Goal: Transaction & Acquisition: Subscribe to service/newsletter

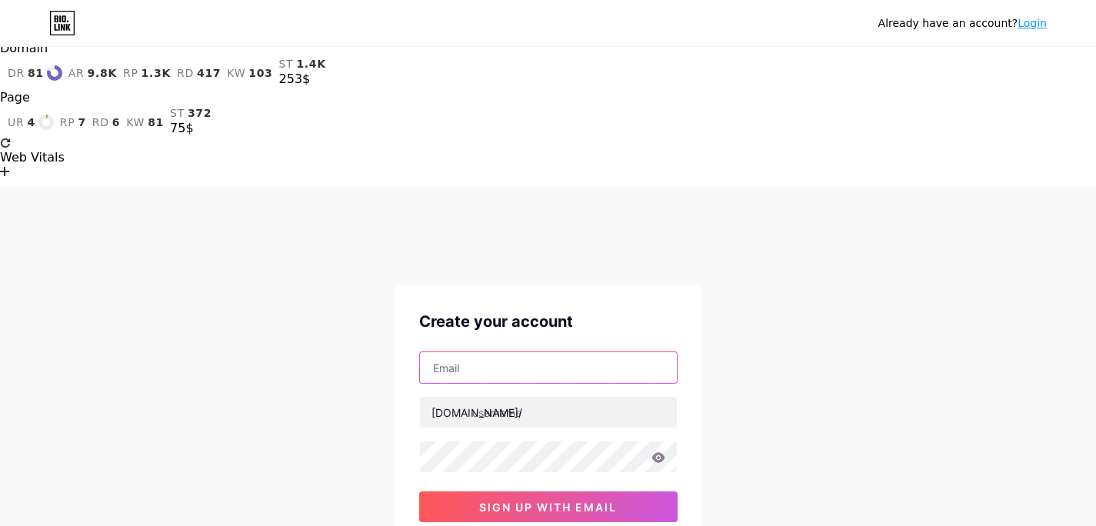
click at [473, 352] on input "text" at bounding box center [548, 367] width 257 height 31
paste input "[EMAIL_ADDRESS][DOMAIN_NAME]"
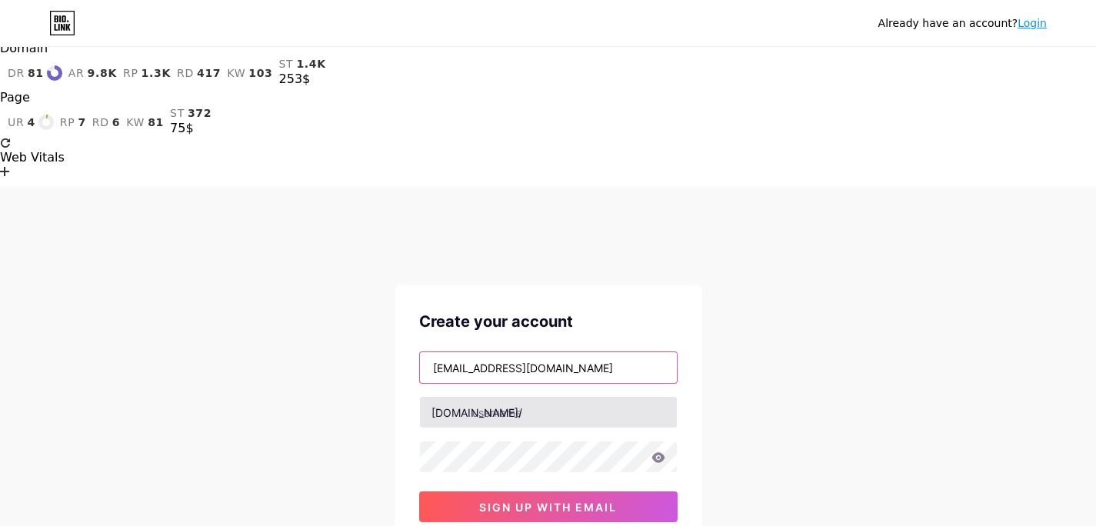
type input "[EMAIL_ADDRESS][DOMAIN_NAME]"
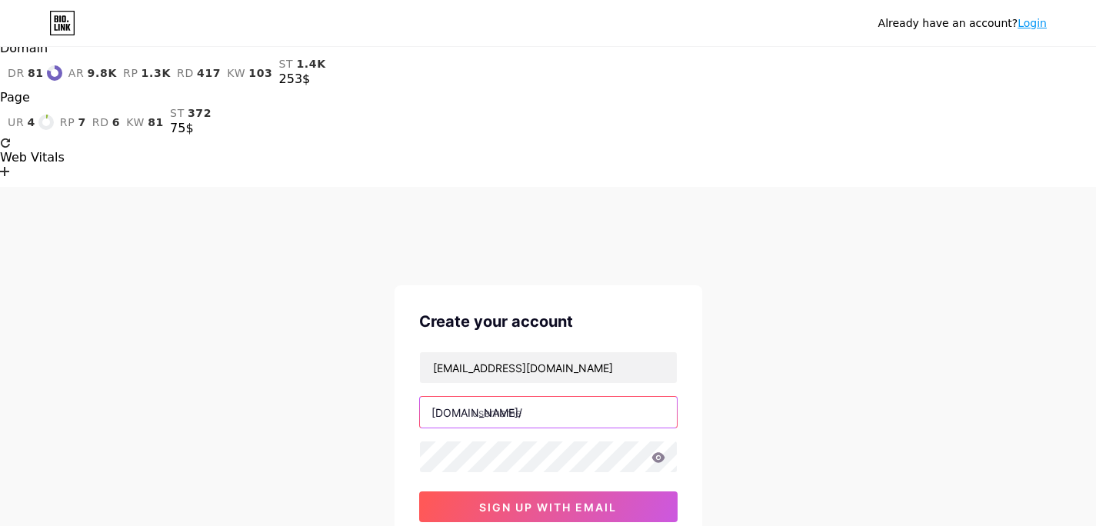
click at [506, 397] on input "text" at bounding box center [548, 412] width 257 height 31
type input "s"
click at [535, 397] on input "888starzbet" at bounding box center [548, 412] width 257 height 31
click at [337, 289] on div "Already have an account? Login Create your account [EMAIL_ADDRESS][DOMAIN_NAME]…" at bounding box center [548, 481] width 1096 height 589
click at [571, 397] on input "888starzcoke" at bounding box center [548, 412] width 257 height 31
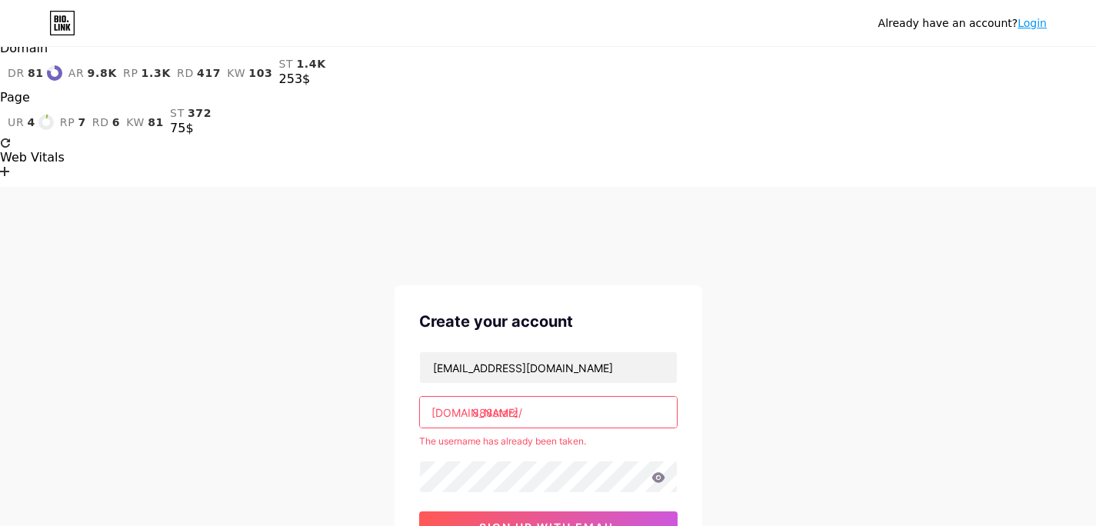
click at [259, 299] on div "Already have an account? Login Create your account [EMAIL_ADDRESS][DOMAIN_NAME]…" at bounding box center [548, 491] width 1096 height 609
click at [517, 397] on input "888starz" at bounding box center [548, 412] width 257 height 31
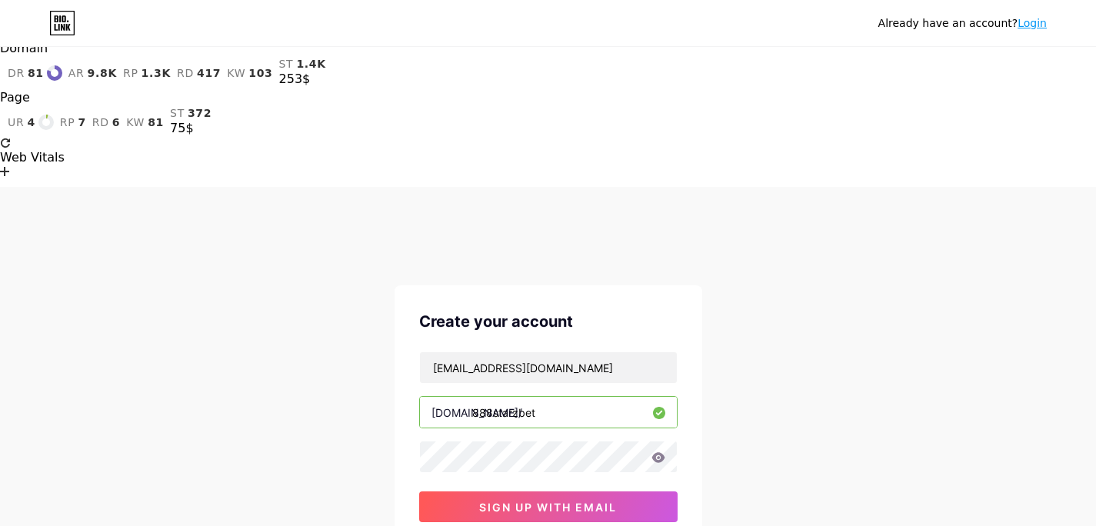
type input "888starzbet"
click at [581, 352] on div "[EMAIL_ADDRESS][DOMAIN_NAME] [DOMAIN_NAME]/ 888starzbet 0cAFcWeA63Jc0Rx_PD85ur9…" at bounding box center [548, 437] width 259 height 171
click at [573, 292] on body "Domain dr 81 ar 9.8K rp 1.3K rd 417 kw 103 st 1.4K 253$ Page ur 4 rp 7 rd 6 kw …" at bounding box center [548, 402] width 1096 height 748
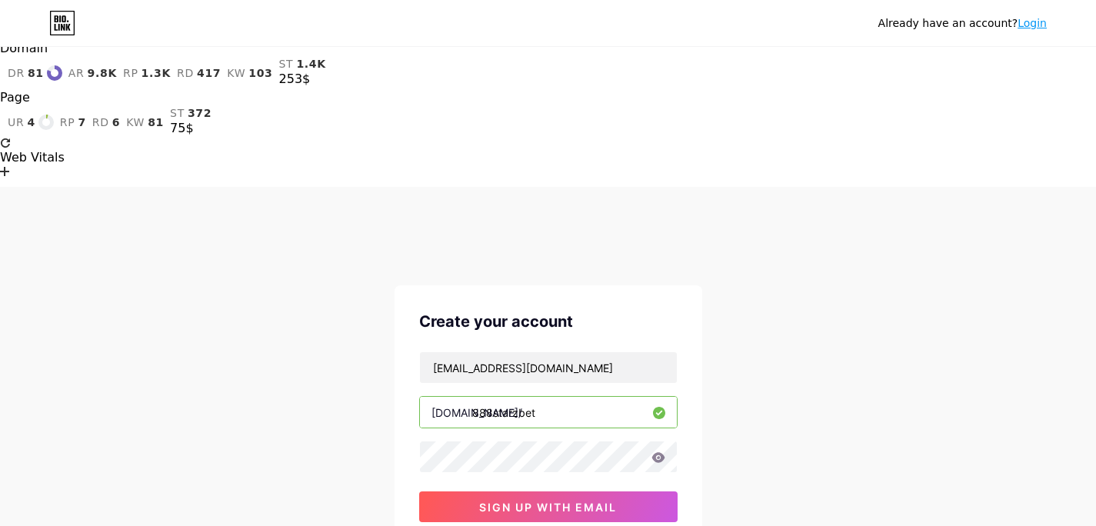
click at [272, 323] on div "Already have an account? Login Create your account [EMAIL_ADDRESS][DOMAIN_NAME]…" at bounding box center [548, 481] width 1096 height 589
click at [503, 501] on span "sign up with email" at bounding box center [548, 507] width 138 height 13
click at [519, 492] on button "sign up with email" at bounding box center [548, 507] width 259 height 31
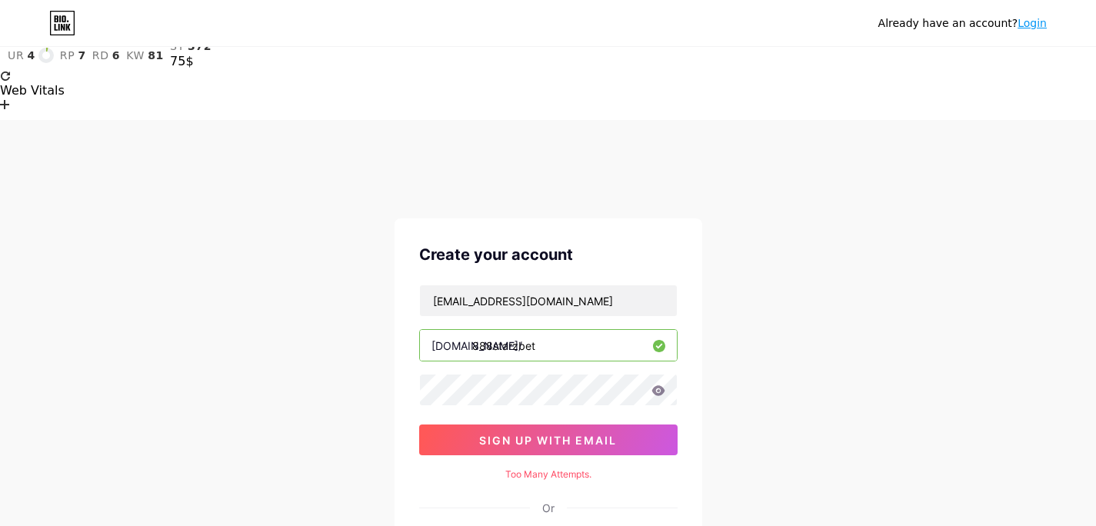
scroll to position [68, 0]
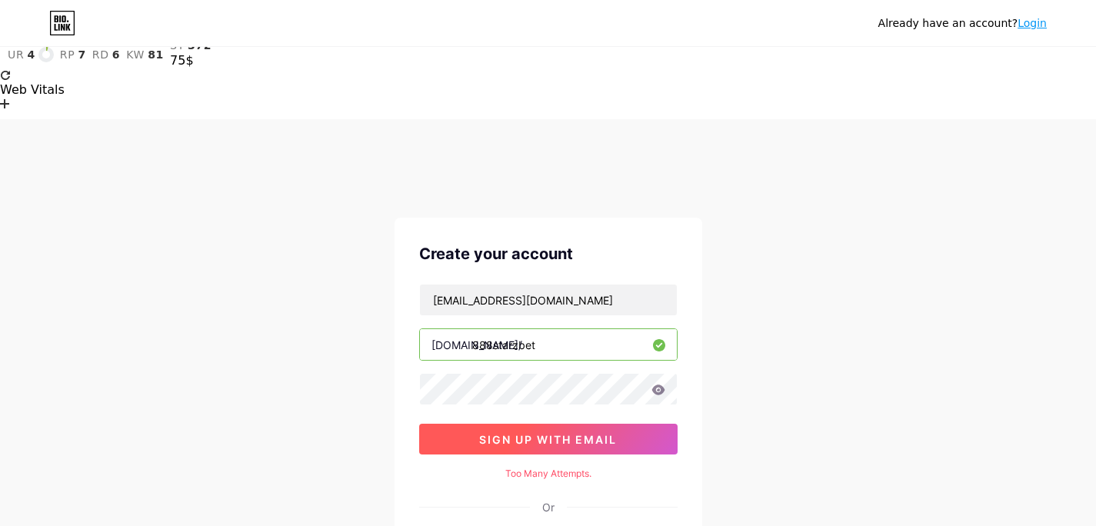
click at [518, 424] on button "sign up with email" at bounding box center [548, 439] width 259 height 31
drag, startPoint x: 524, startPoint y: 310, endPoint x: 501, endPoint y: 310, distance: 23.1
click at [501, 467] on div "Too Many Attempts." at bounding box center [548, 474] width 259 height 14
click at [307, 336] on div "Already have an account? Login Create your account [EMAIL_ADDRESS][DOMAIN_NAME]…" at bounding box center [548, 426] width 1096 height 615
click at [513, 433] on span "sign up with email" at bounding box center [548, 439] width 138 height 13
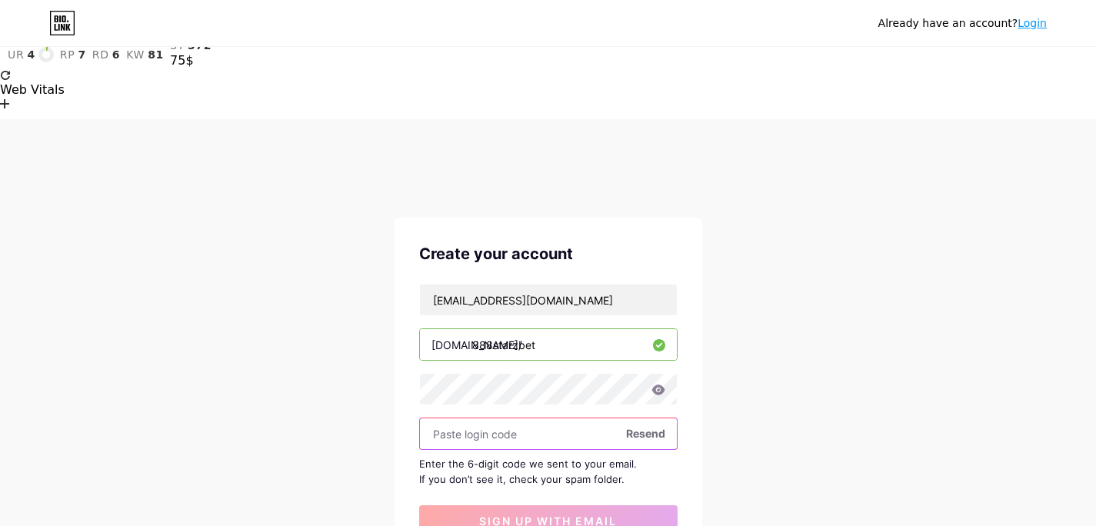
paste input "526567"
type input "526567"
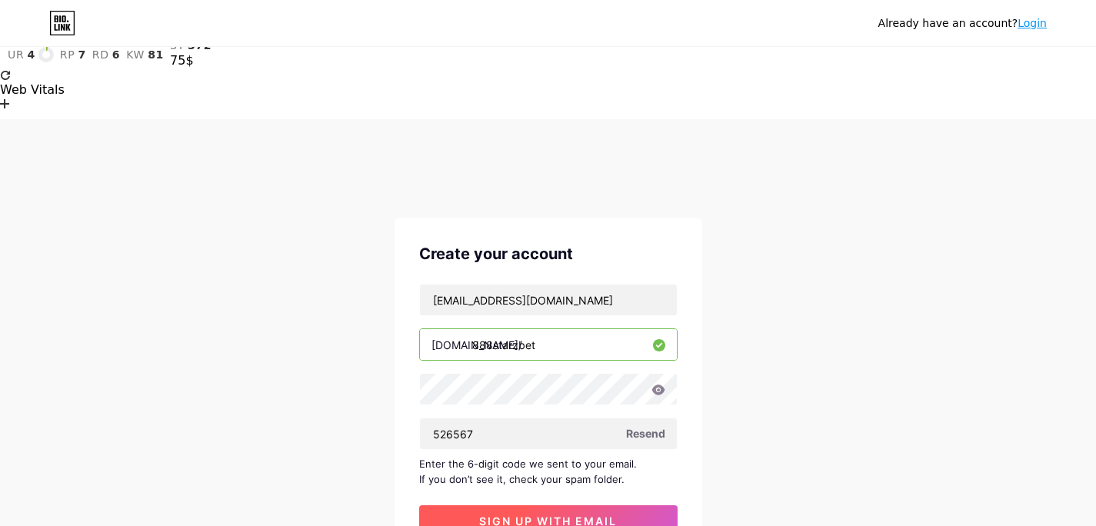
click at [535, 515] on span "sign up with email" at bounding box center [548, 521] width 138 height 13
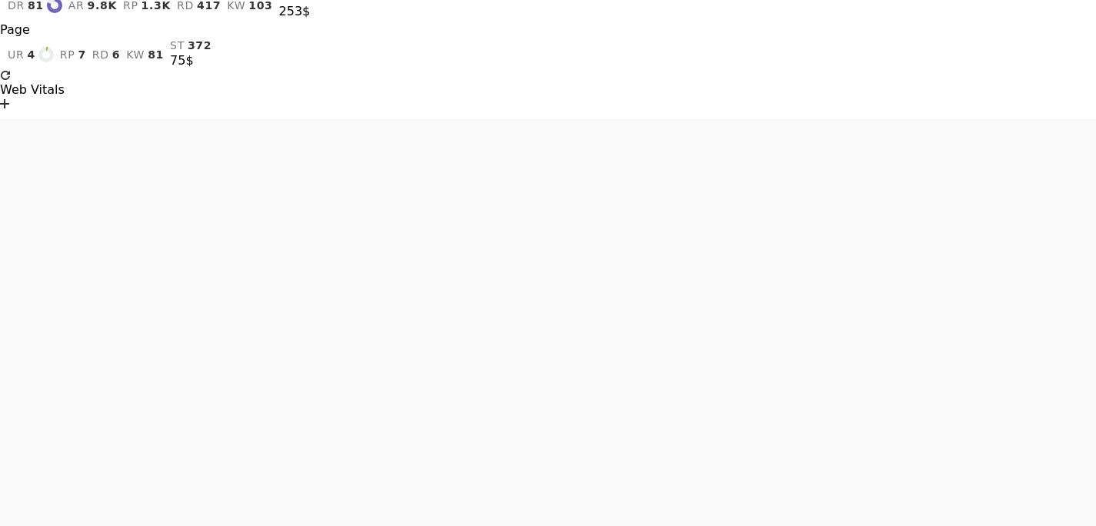
scroll to position [28, 0]
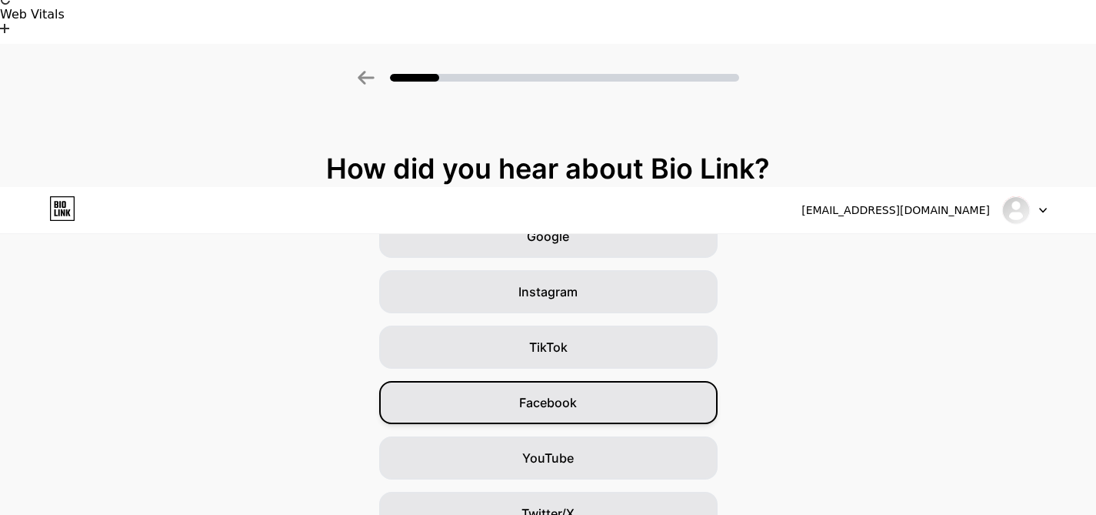
scroll to position [171, 0]
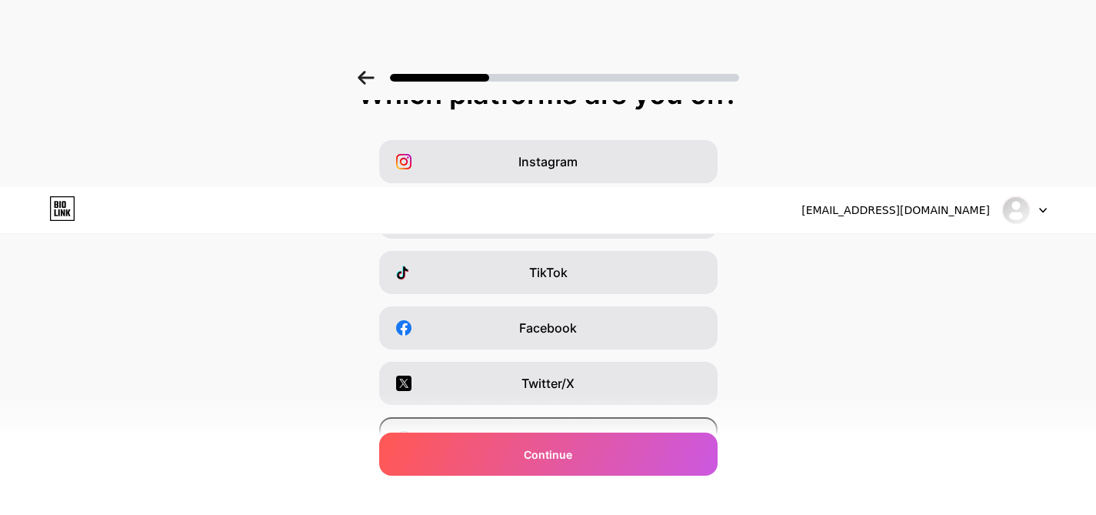
scroll to position [253, 0]
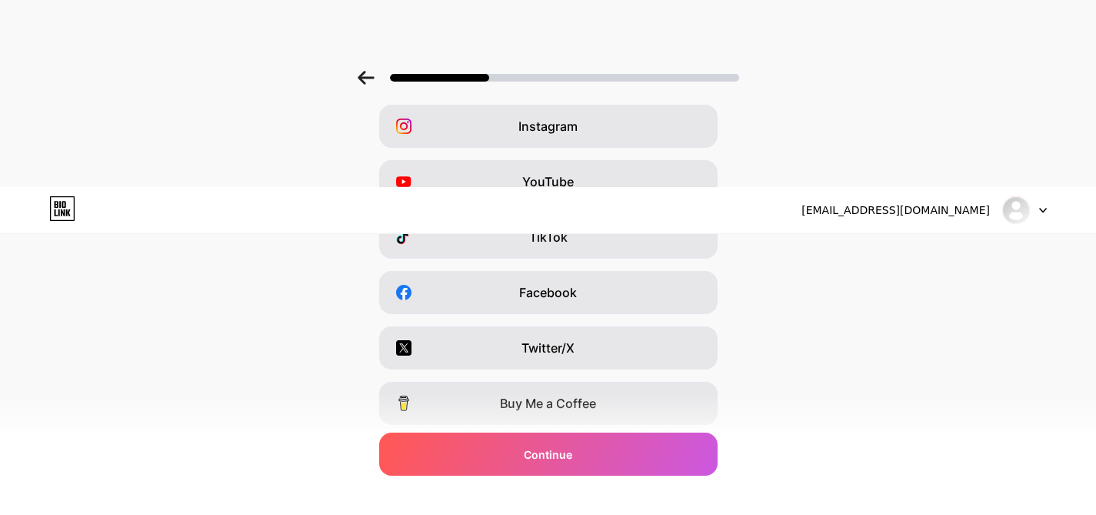
click at [552, 505] on span "I have a website" at bounding box center [549, 514] width 94 height 18
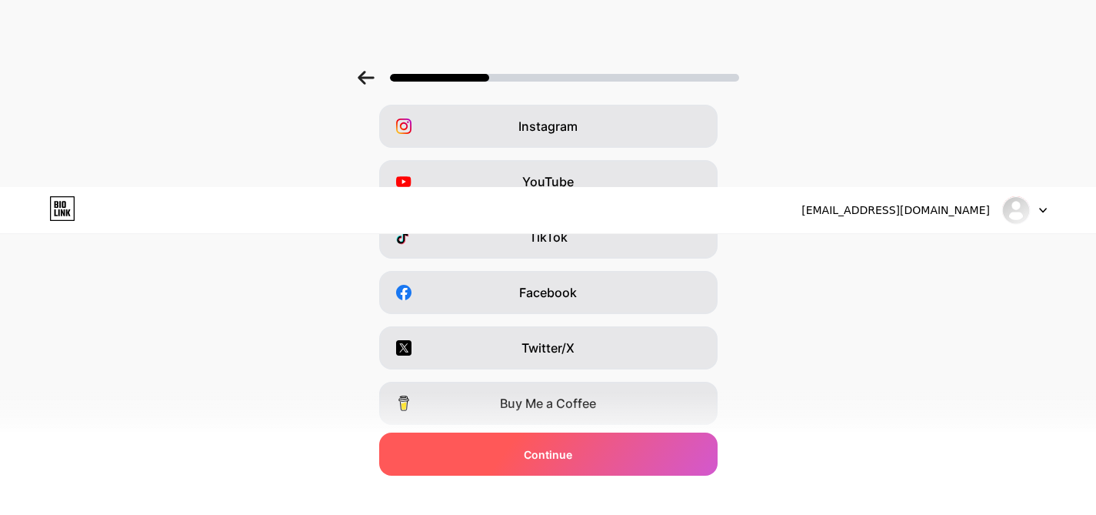
click at [558, 444] on div "Continue" at bounding box center [548, 453] width 339 height 43
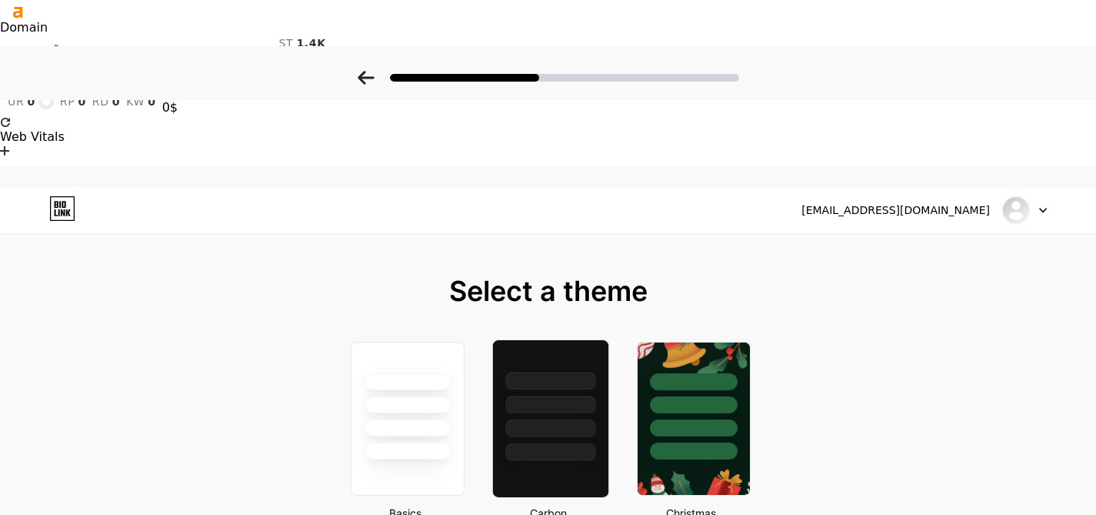
scroll to position [0, 0]
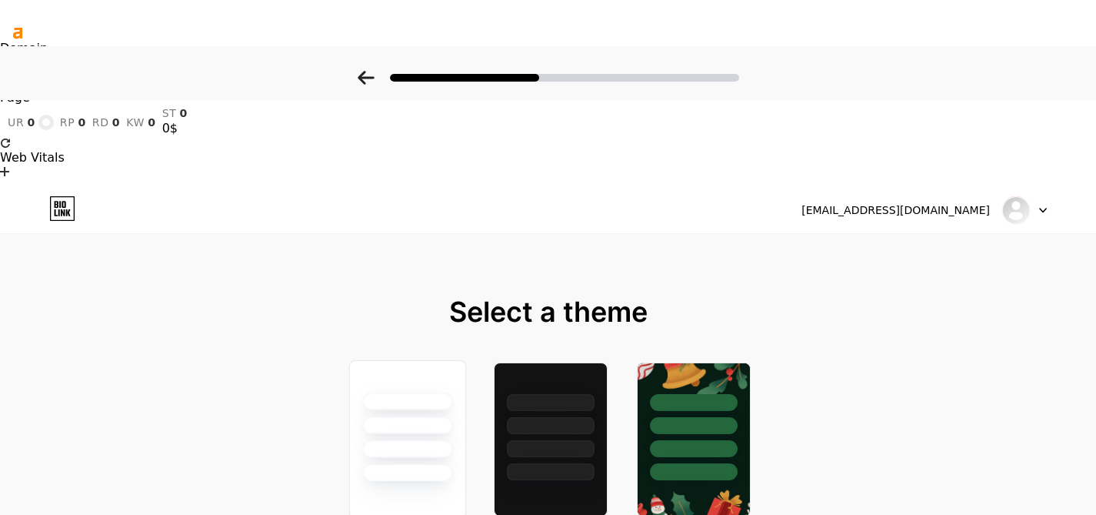
click at [420, 416] on div at bounding box center [407, 425] width 90 height 18
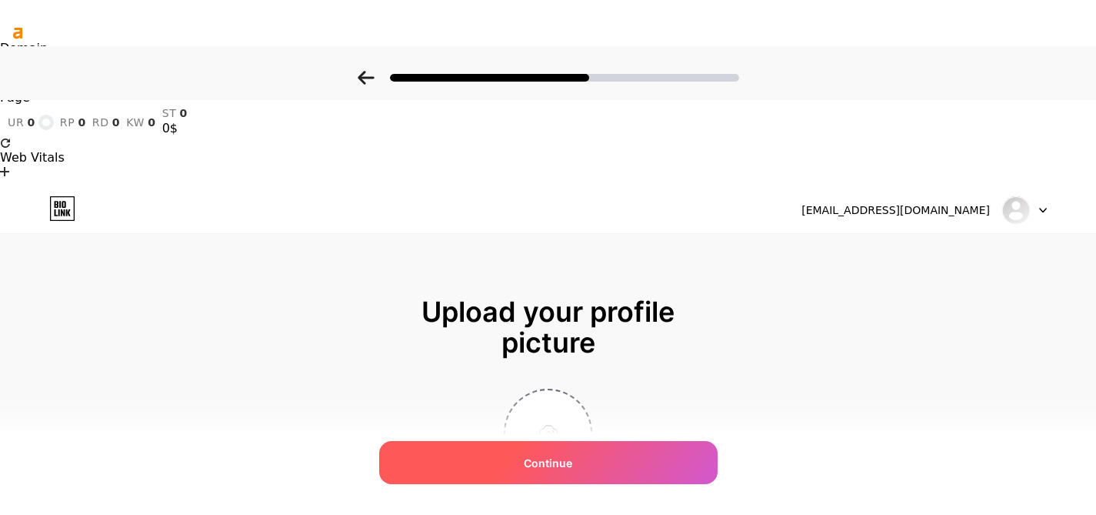
click at [595, 451] on div "Continue" at bounding box center [548, 462] width 339 height 43
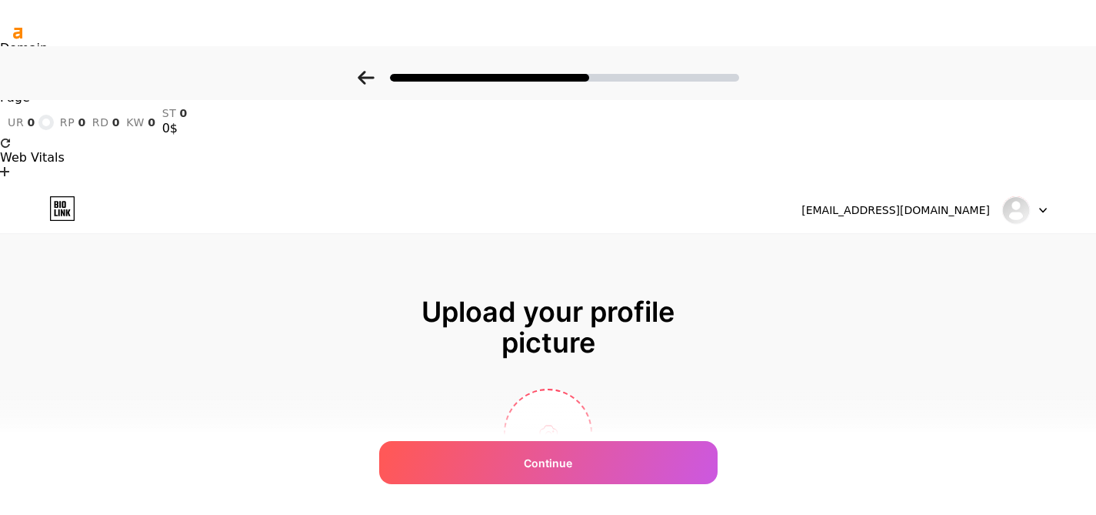
click at [939, 196] on div "[EMAIL_ADDRESS][DOMAIN_NAME]" at bounding box center [924, 210] width 245 height 28
click at [1038, 196] on div at bounding box center [1024, 210] width 45 height 28
